Goal: Transaction & Acquisition: Purchase product/service

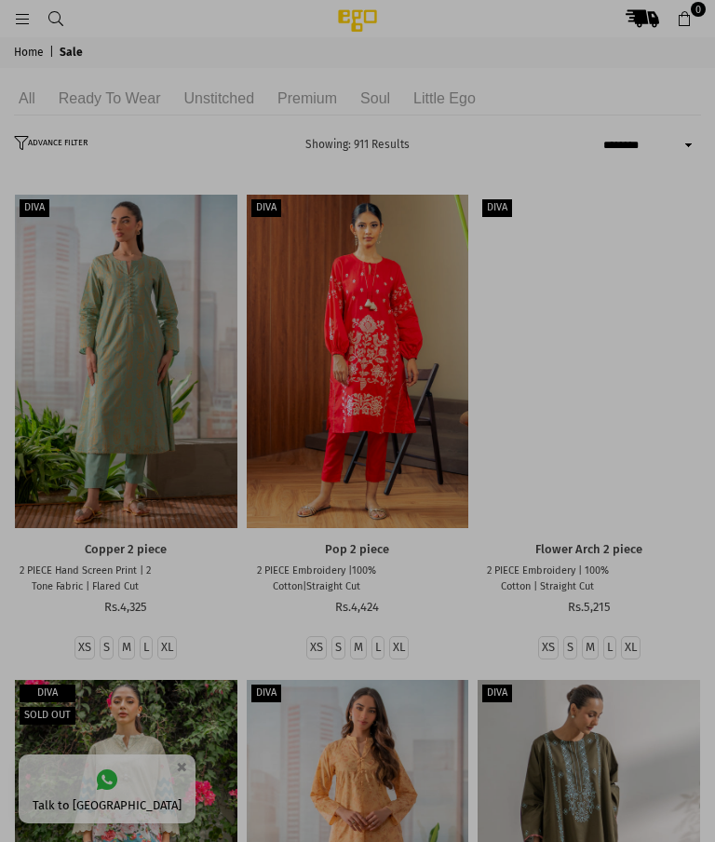
select select "******"
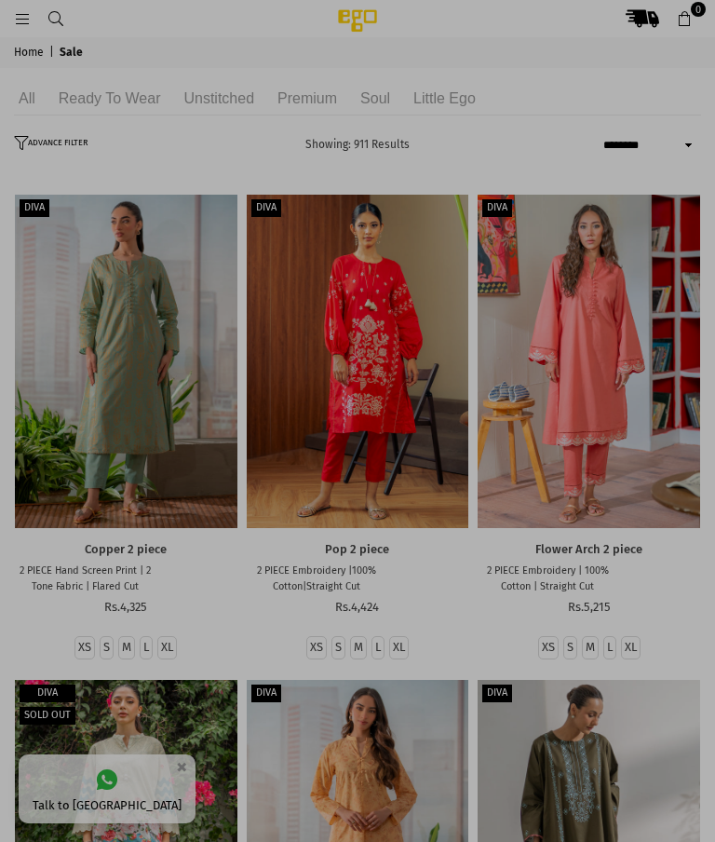
click at [154, 7] on div at bounding box center [357, 421] width 715 height 842
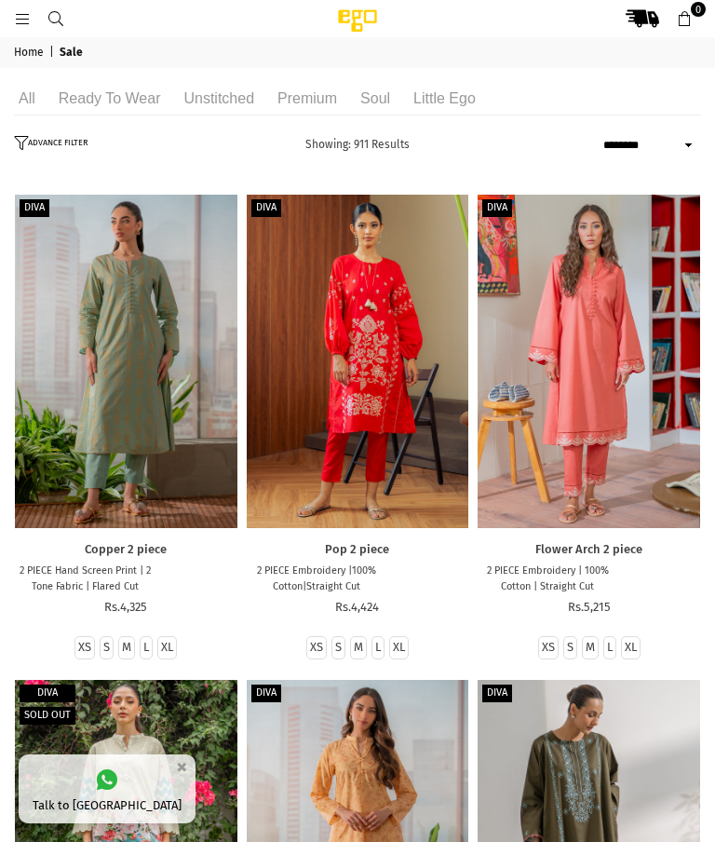
click at [212, 93] on li "Unstitched" at bounding box center [219, 99] width 80 height 34
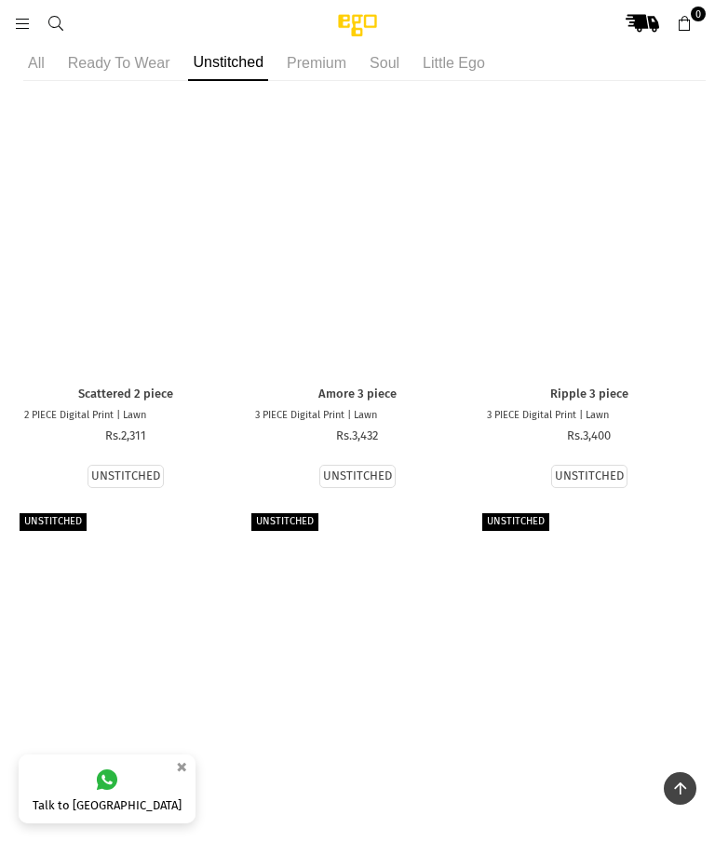
scroll to position [3977, 0]
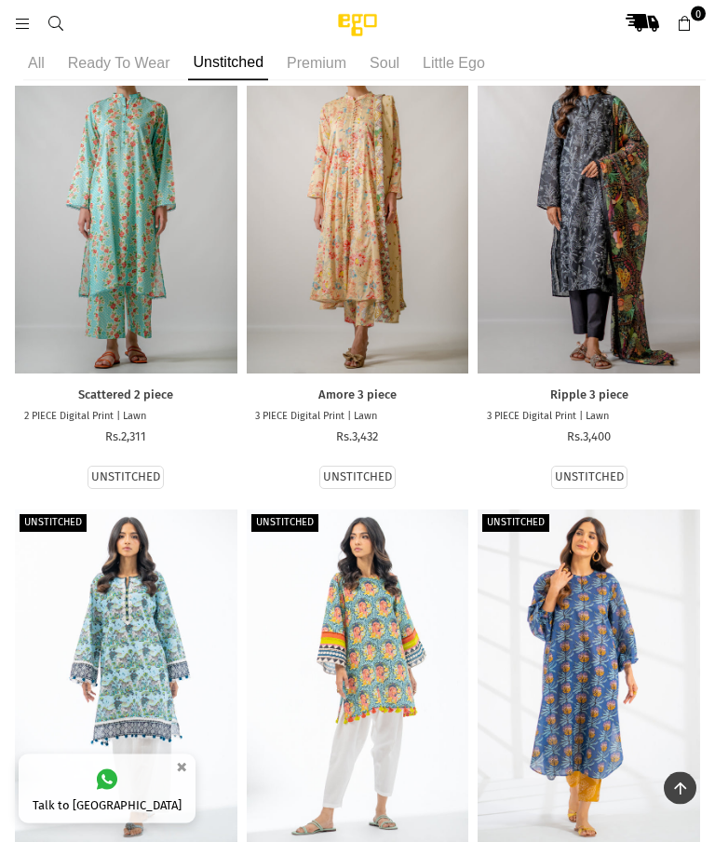
click at [124, 654] on div at bounding box center [126, 676] width 223 height 333
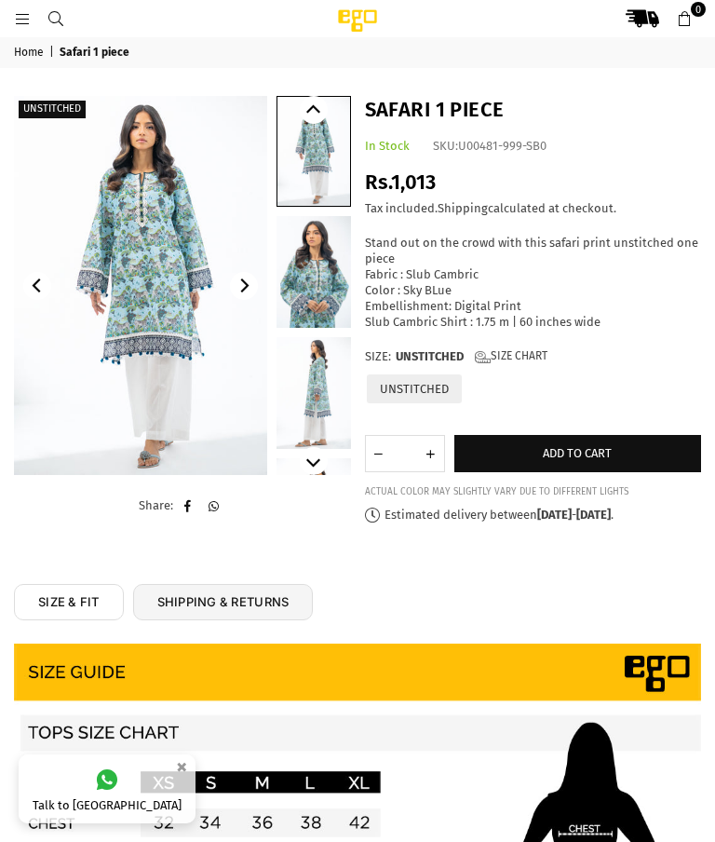
click at [316, 382] on link at bounding box center [314, 393] width 74 height 112
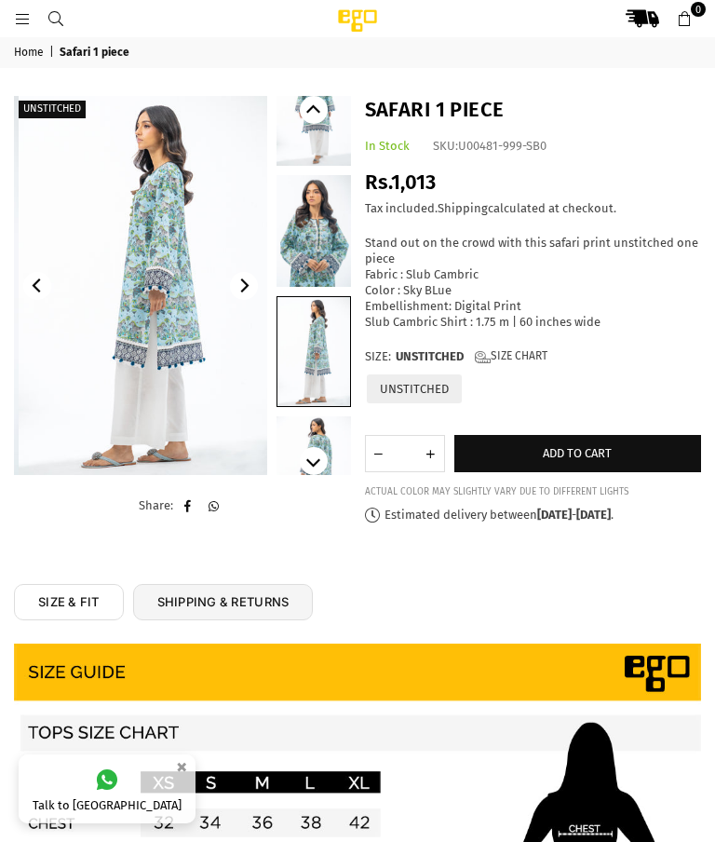
scroll to position [46, 0]
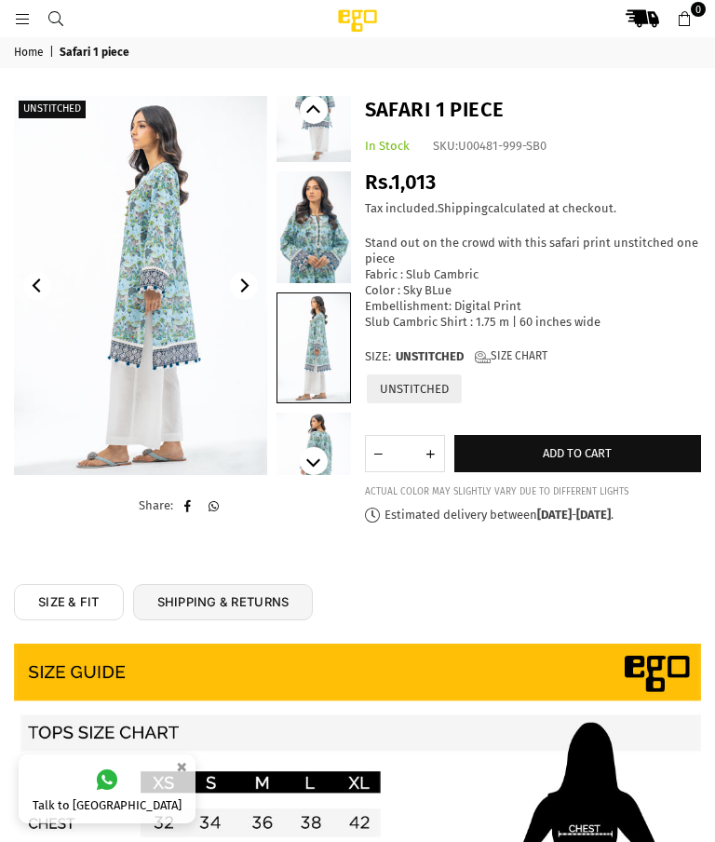
click at [339, 252] on link at bounding box center [314, 227] width 74 height 112
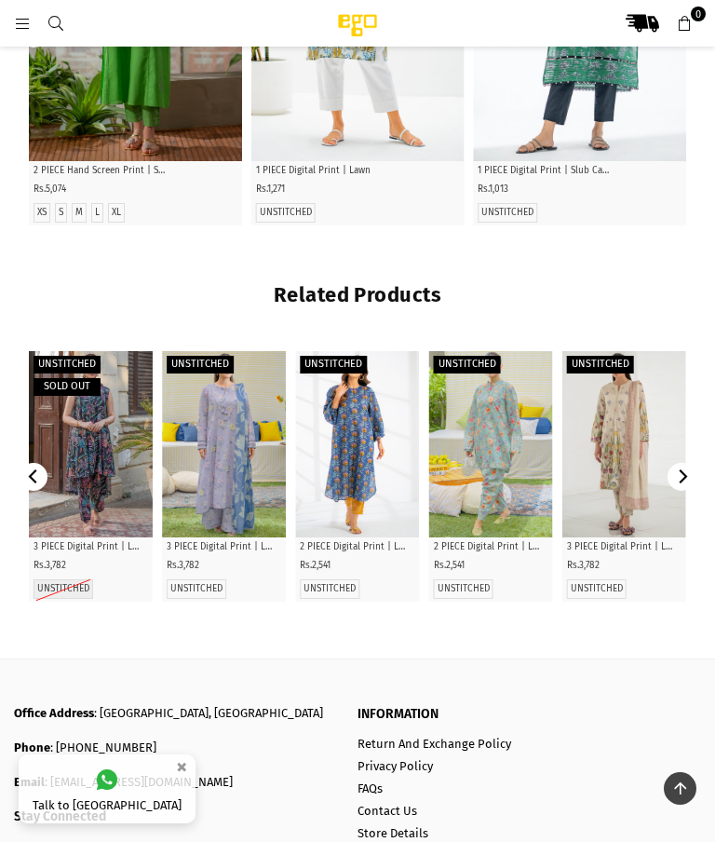
scroll to position [1449, 0]
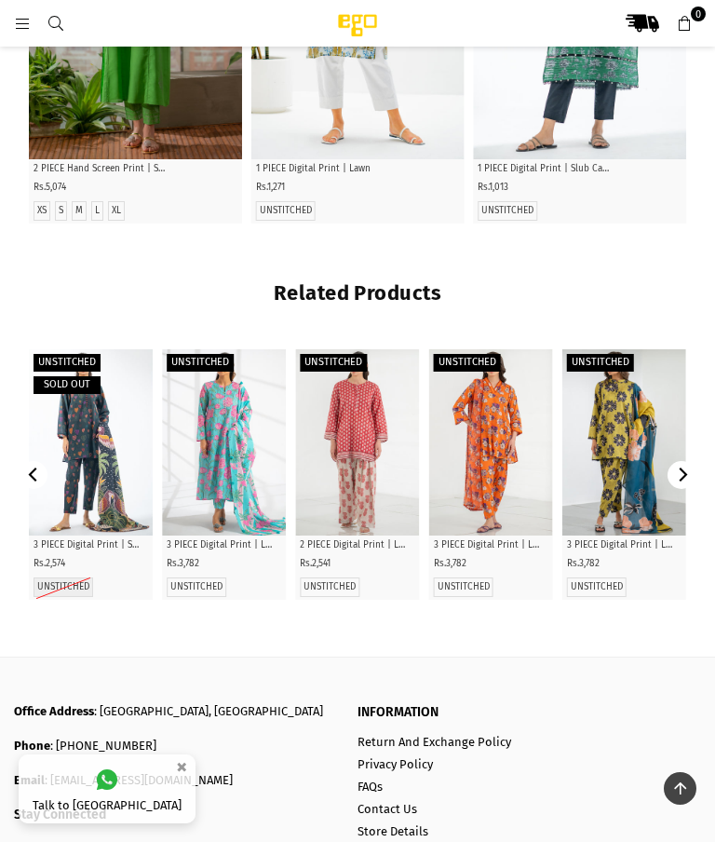
click at [360, 483] on div at bounding box center [357, 442] width 124 height 186
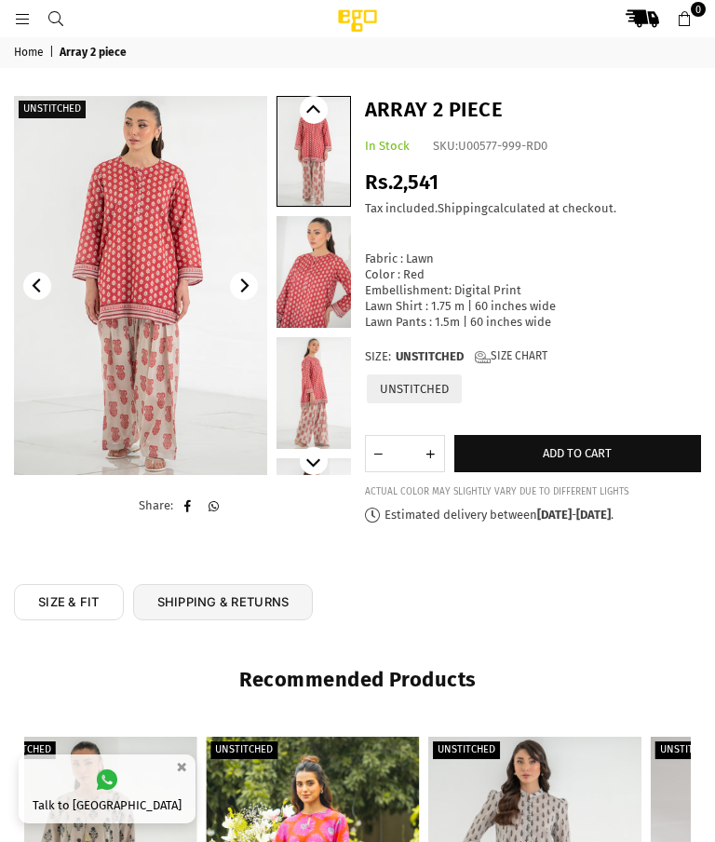
click at [155, 352] on img at bounding box center [140, 285] width 253 height 379
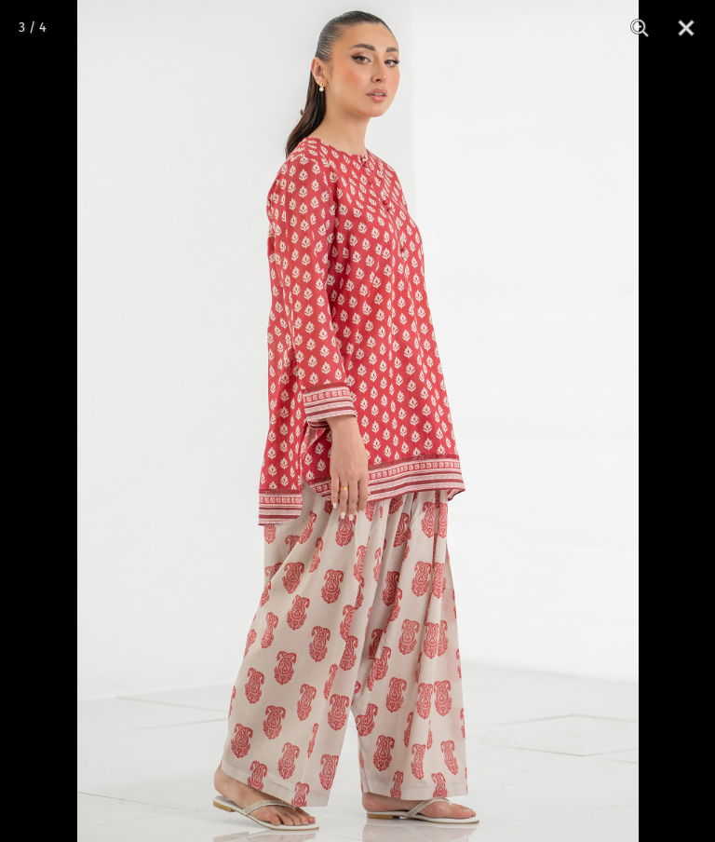
click at [685, 34] on button "Close" at bounding box center [686, 28] width 47 height 56
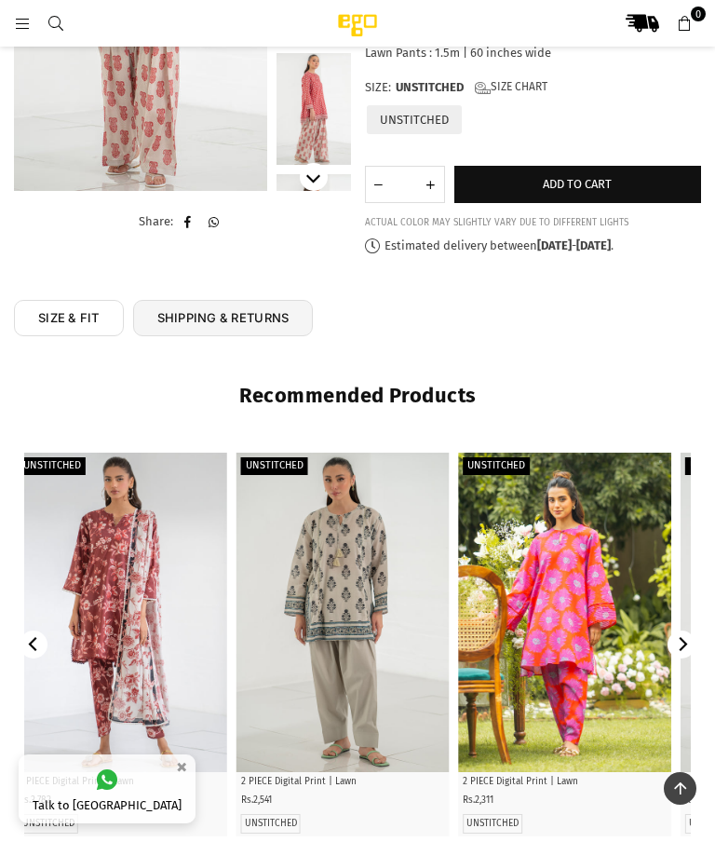
scroll to position [570, 0]
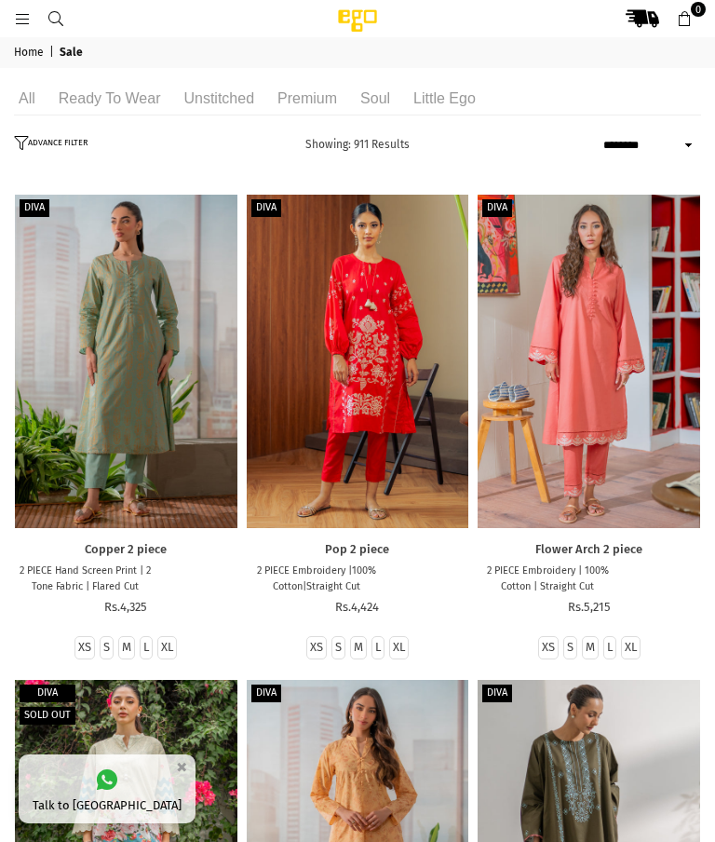
select select "******"
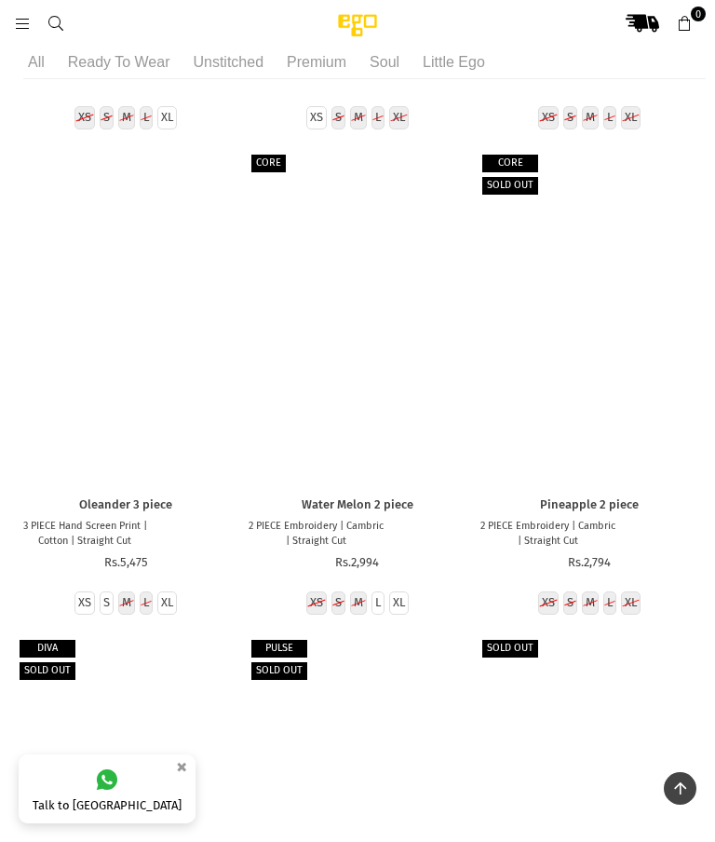
scroll to position [24967, 0]
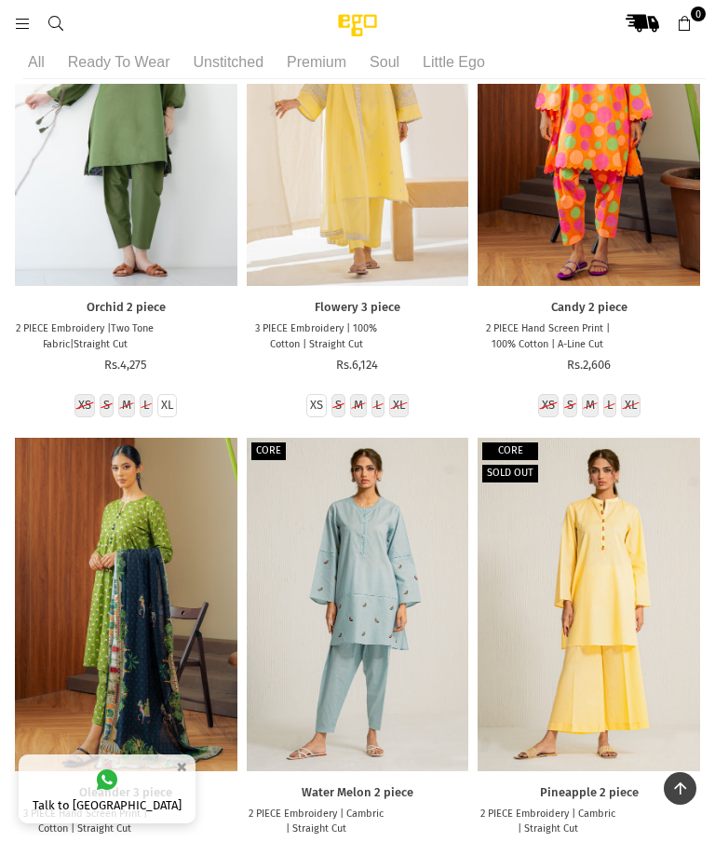
click at [343, 438] on div at bounding box center [358, 604] width 223 height 333
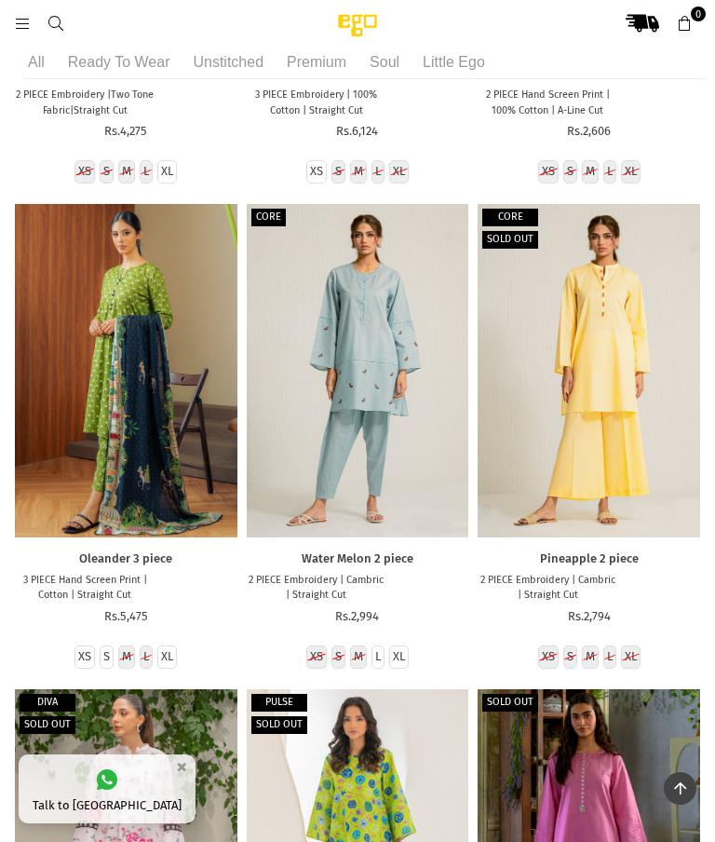
click at [615, 263] on div at bounding box center [589, 370] width 223 height 333
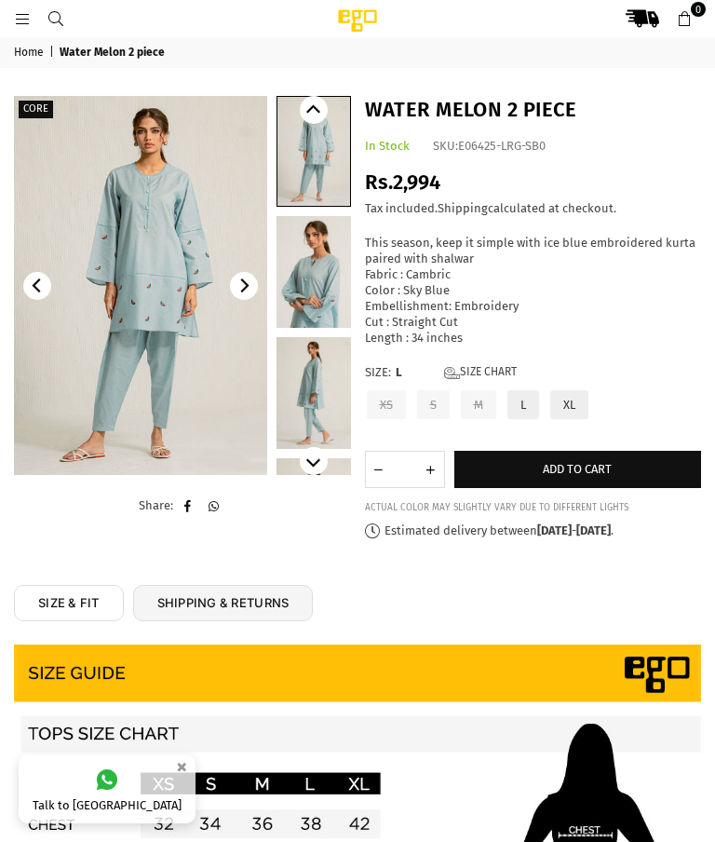
click at [142, 337] on img at bounding box center [140, 285] width 253 height 379
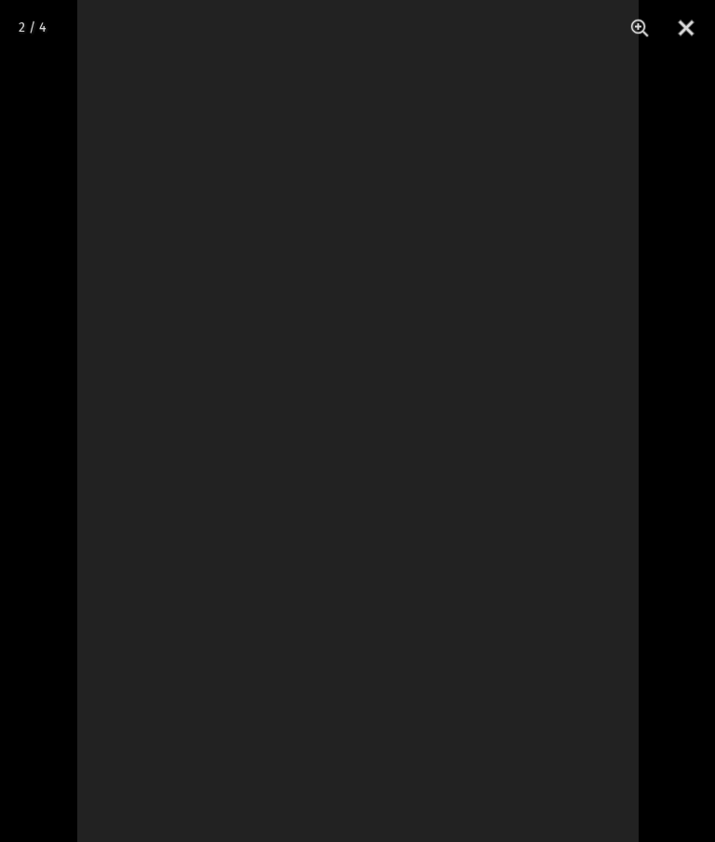
click at [681, 31] on button "Close" at bounding box center [686, 28] width 47 height 56
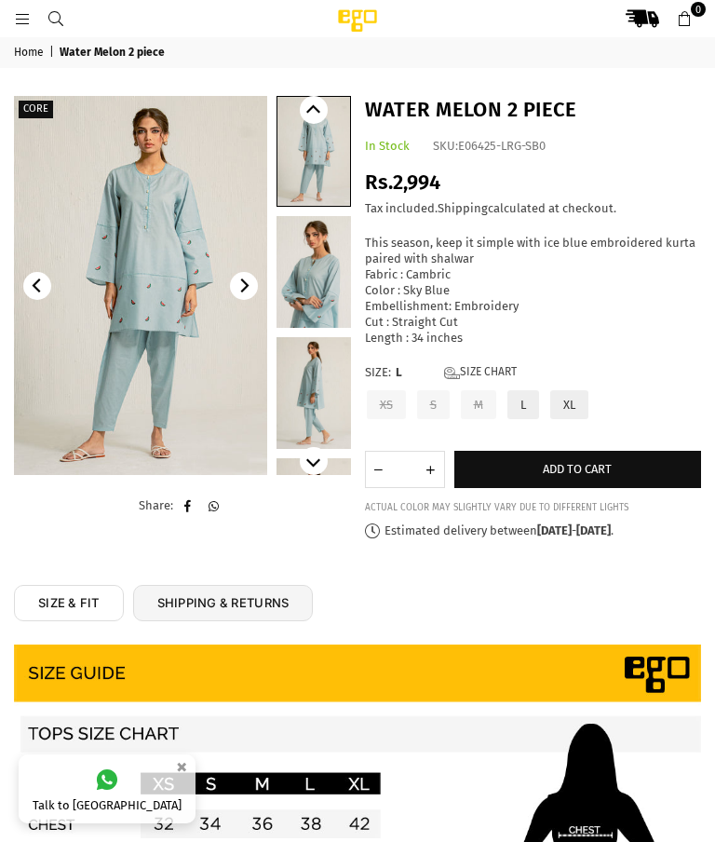
click at [325, 282] on link at bounding box center [314, 272] width 74 height 112
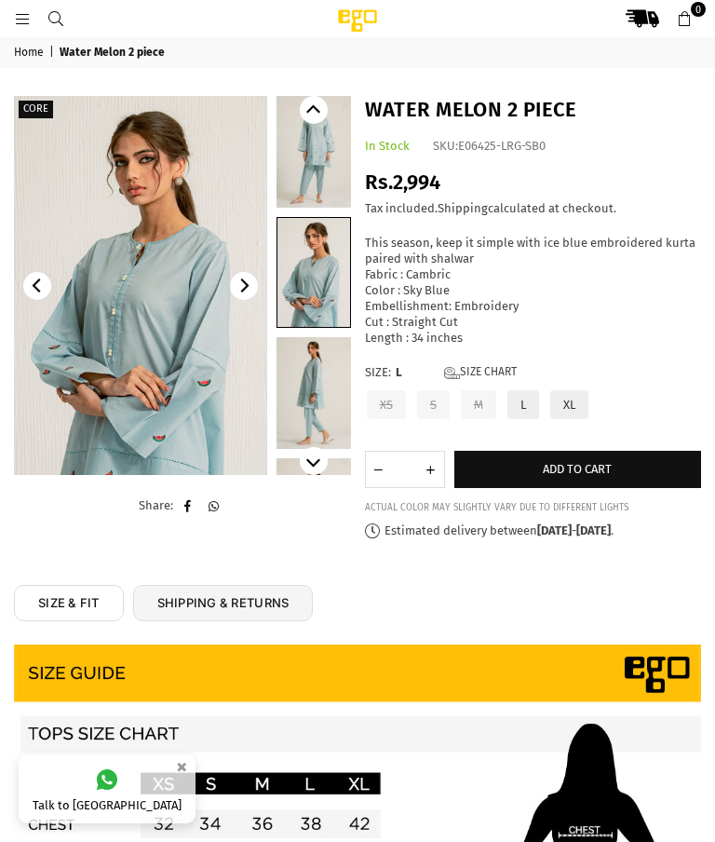
click at [324, 404] on link at bounding box center [314, 393] width 74 height 112
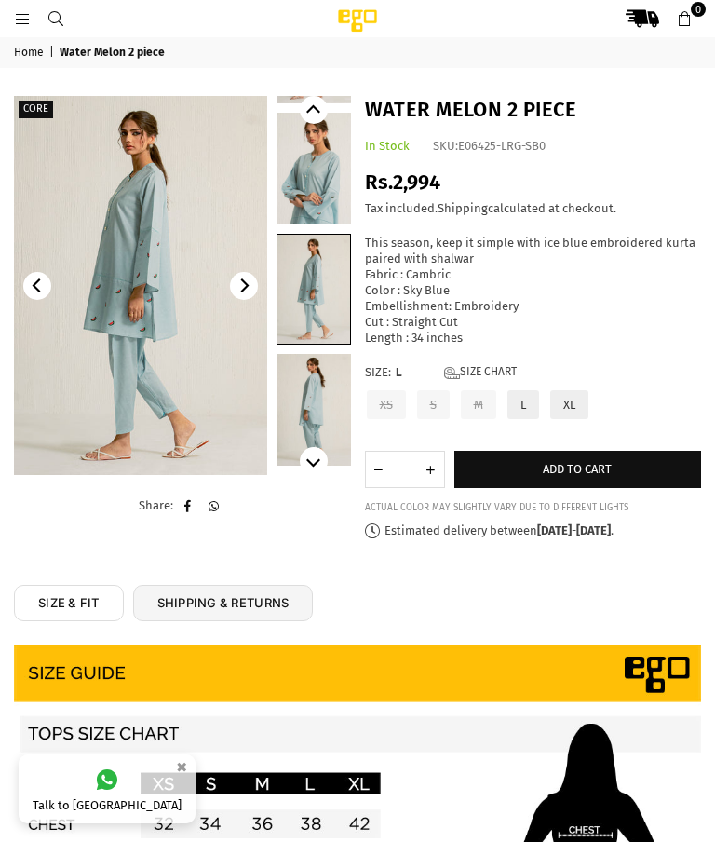
scroll to position [104, 0]
click at [323, 405] on link at bounding box center [314, 410] width 74 height 112
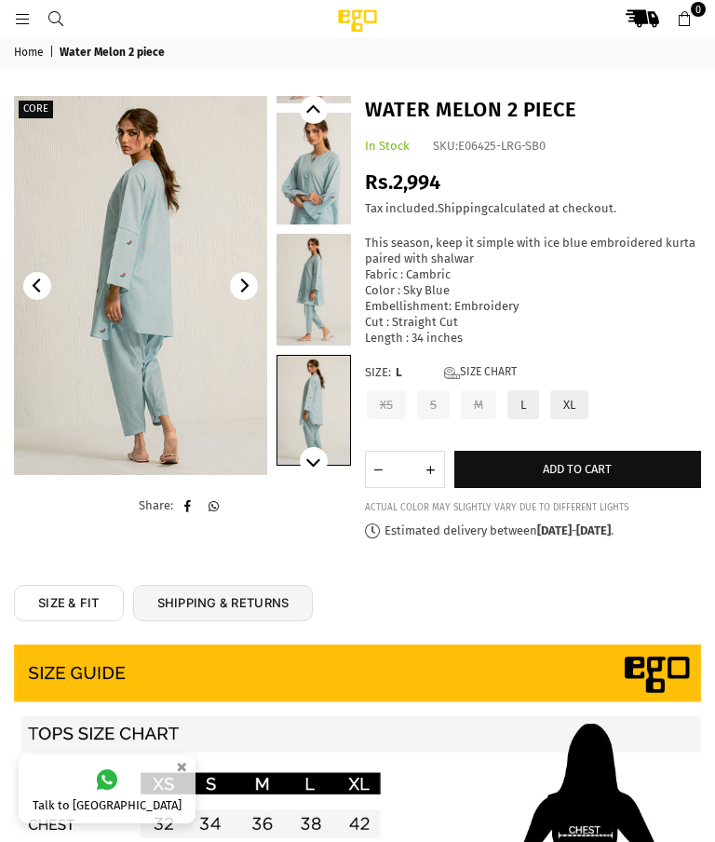
click at [317, 311] on link at bounding box center [314, 290] width 74 height 112
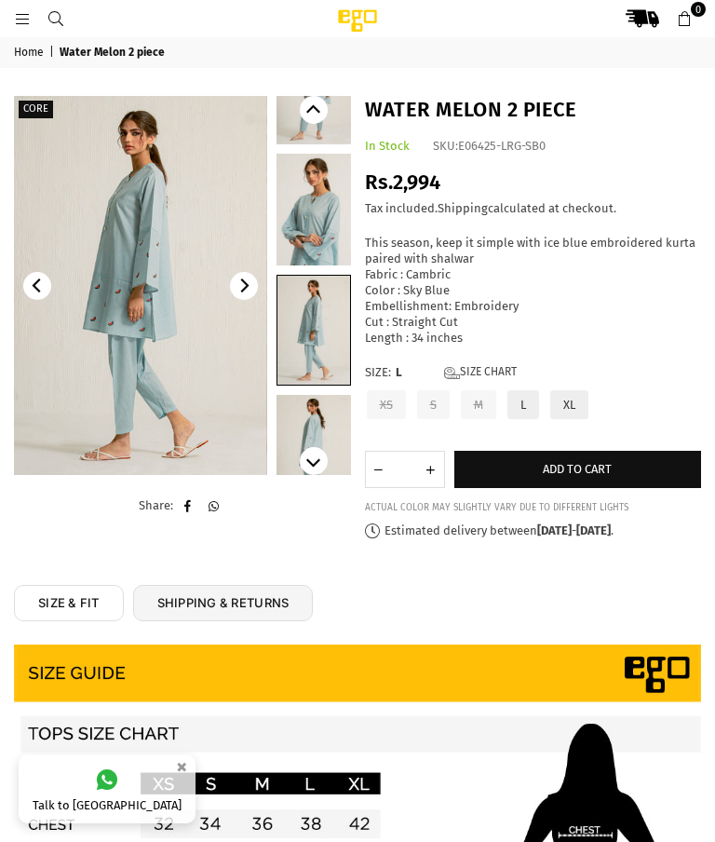
scroll to position [46, 0]
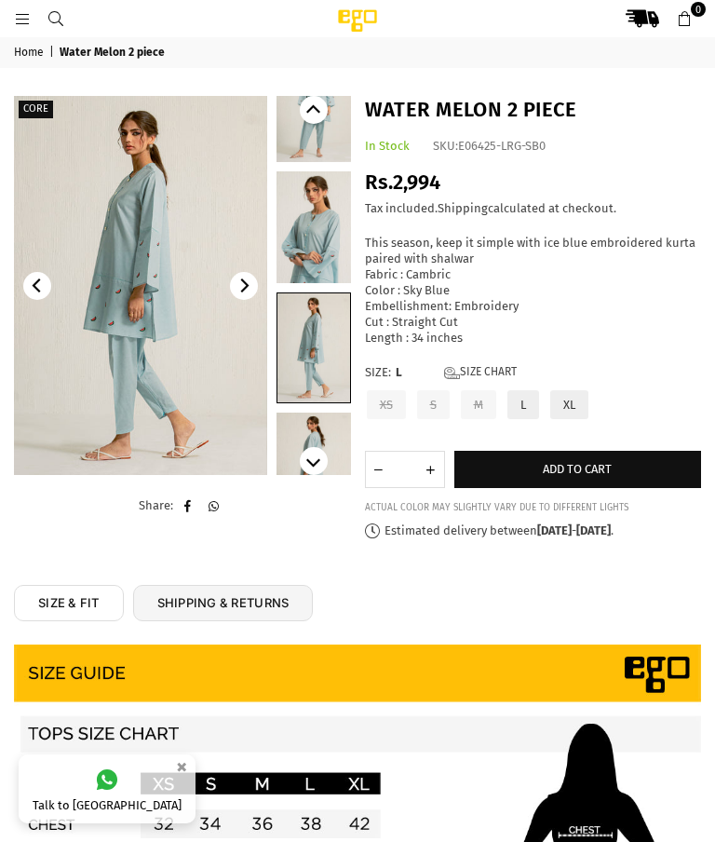
click at [203, 385] on img at bounding box center [140, 285] width 253 height 379
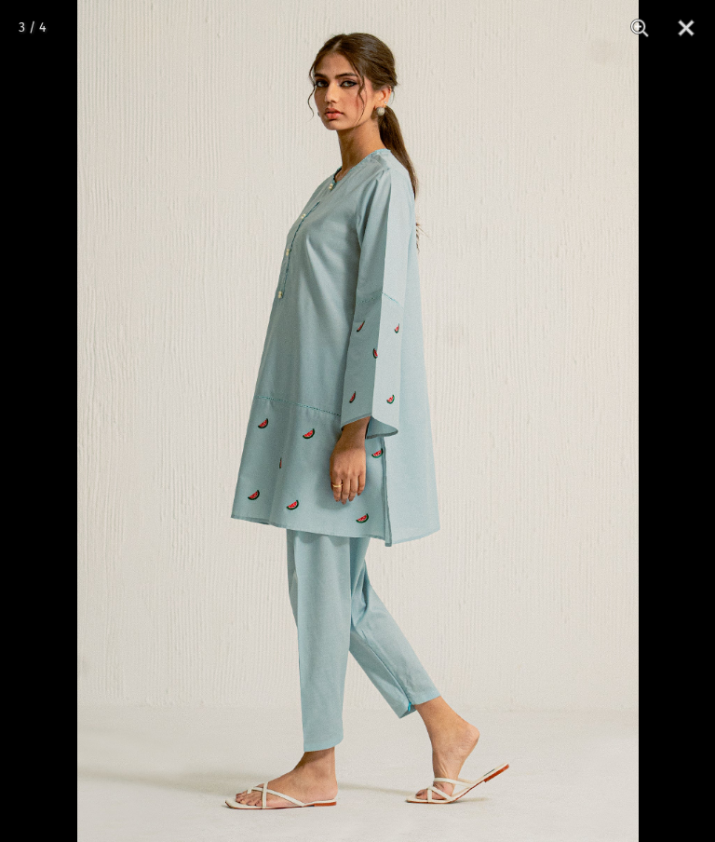
click at [689, 35] on button "Close" at bounding box center [686, 28] width 47 height 56
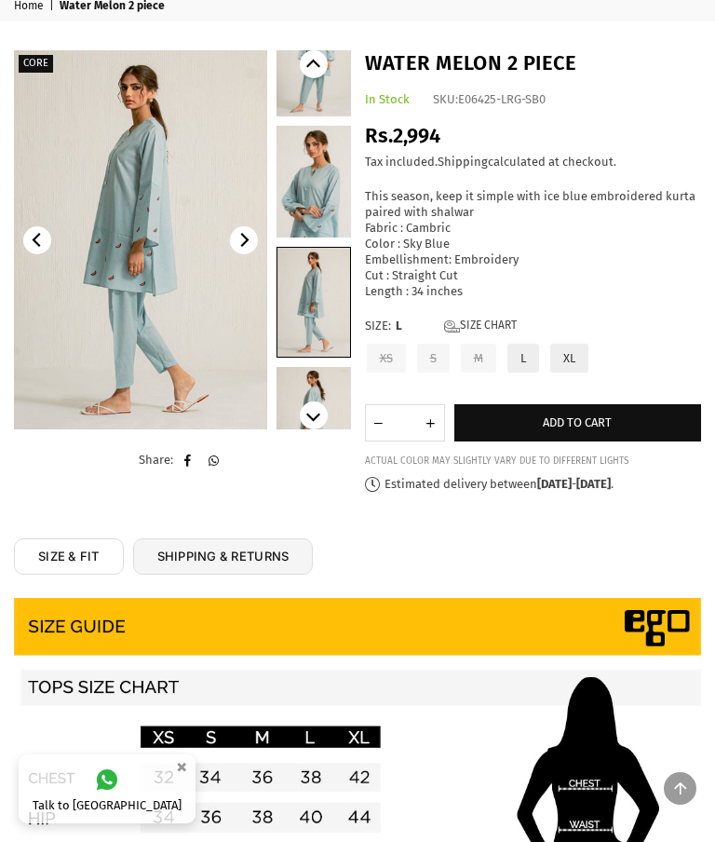
scroll to position [0, 0]
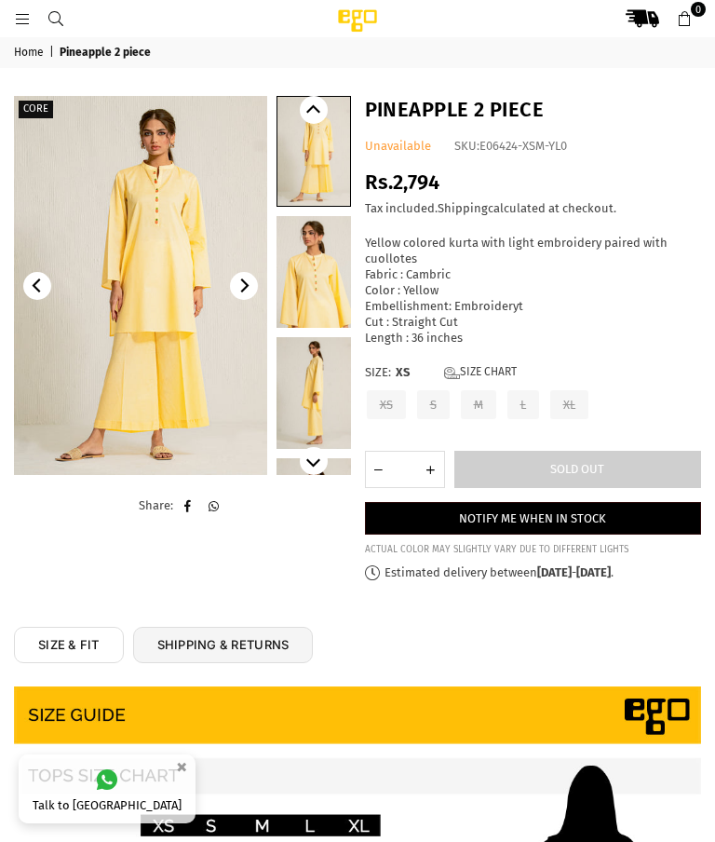
click at [145, 286] on img at bounding box center [140, 285] width 253 height 379
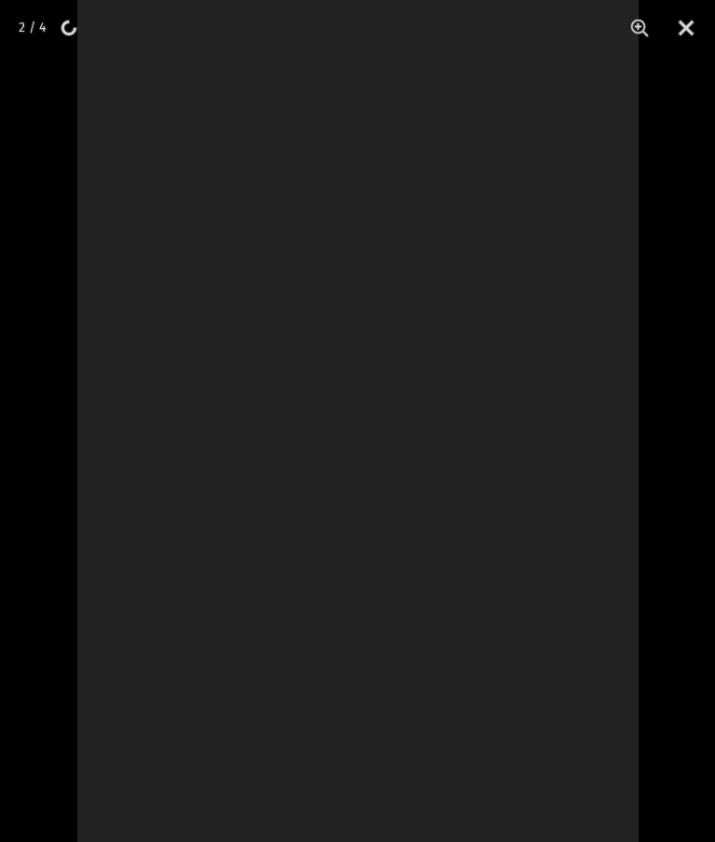
click at [676, 29] on button "Close" at bounding box center [686, 28] width 47 height 56
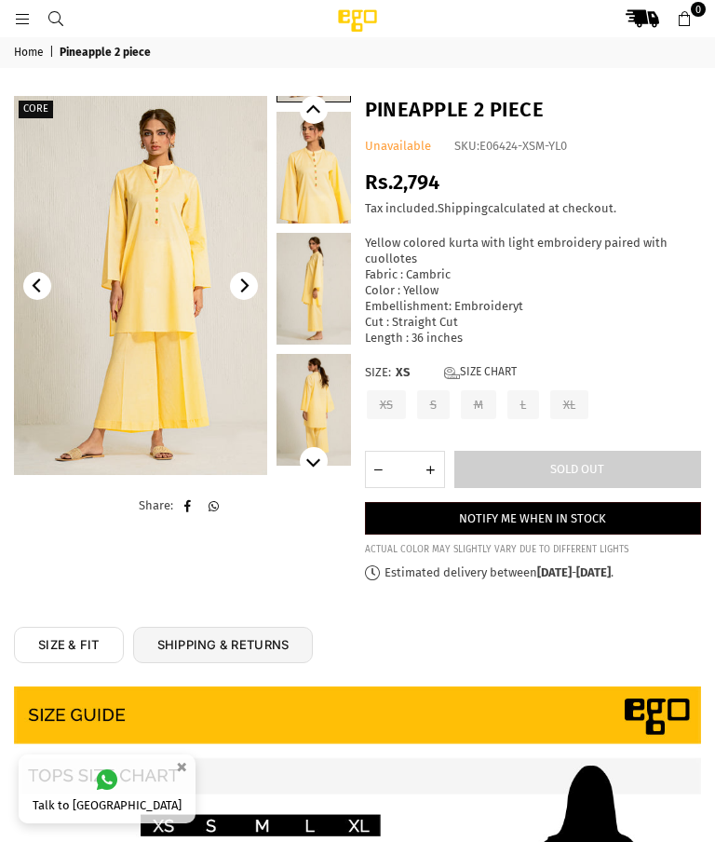
click at [328, 196] on link at bounding box center [314, 168] width 74 height 112
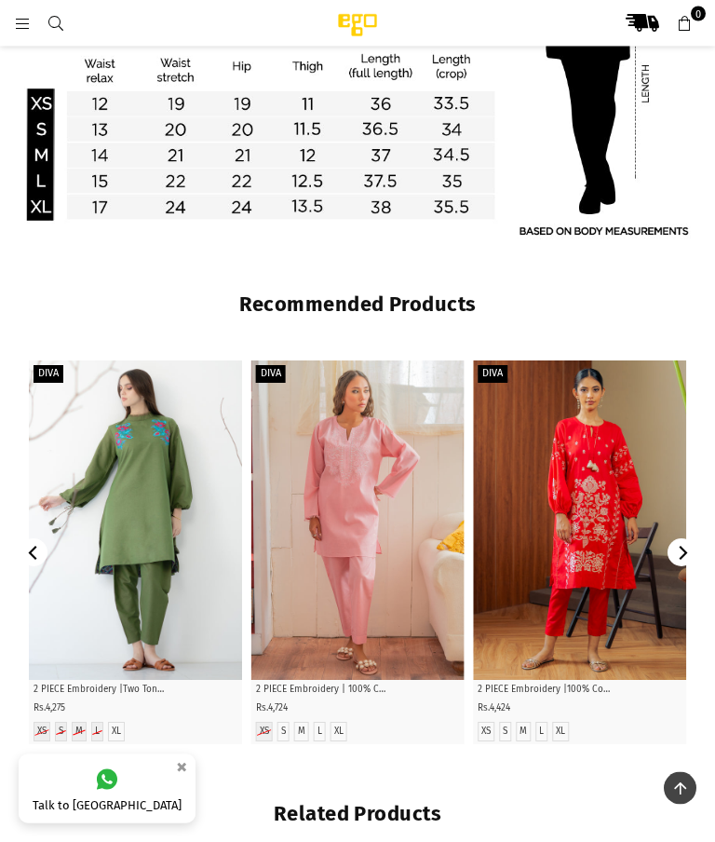
scroll to position [971, 0]
